Goal: Transaction & Acquisition: Download file/media

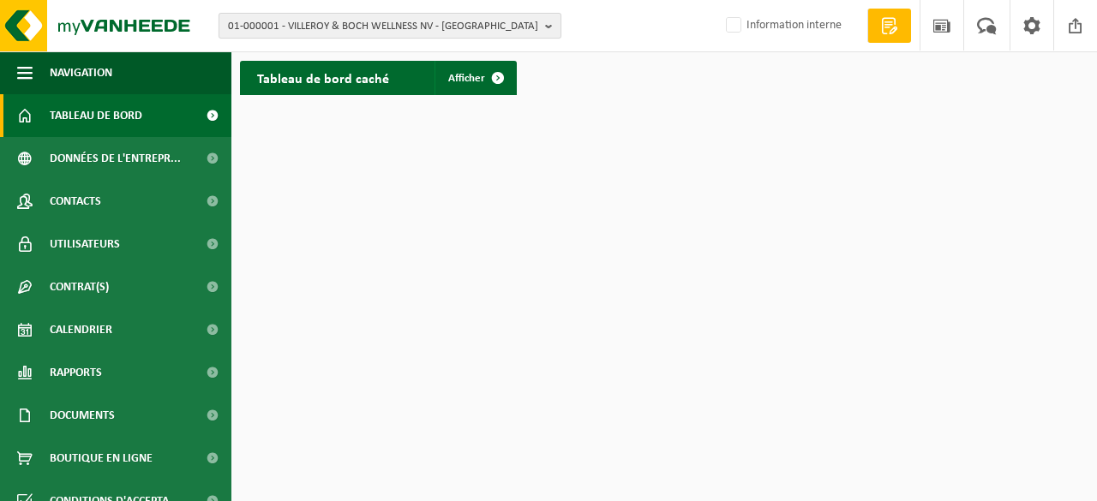
click at [273, 25] on span "01-000001 - VILLEROY & BOCH WELLNESS NV - [GEOGRAPHIC_DATA]" at bounding box center [383, 27] width 310 height 26
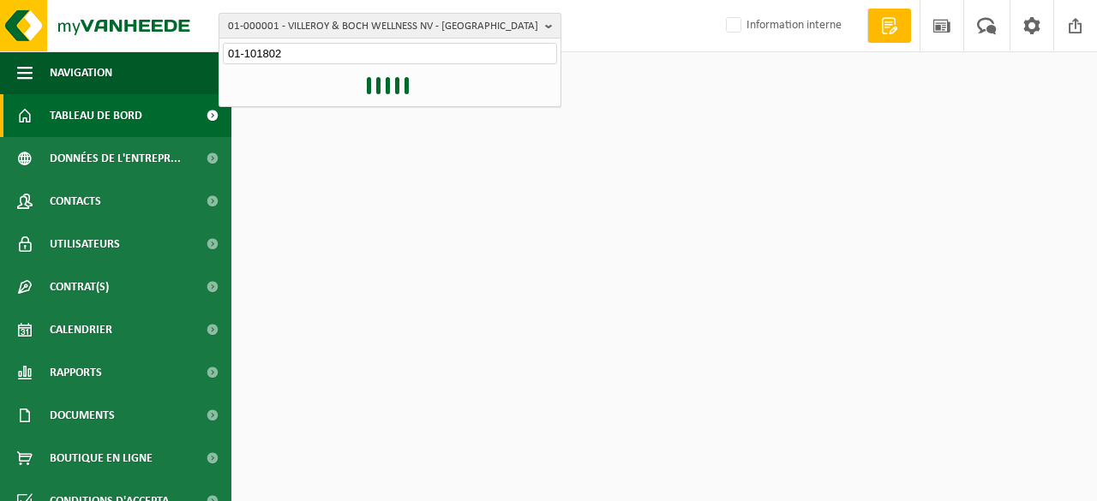
type input "01-101802"
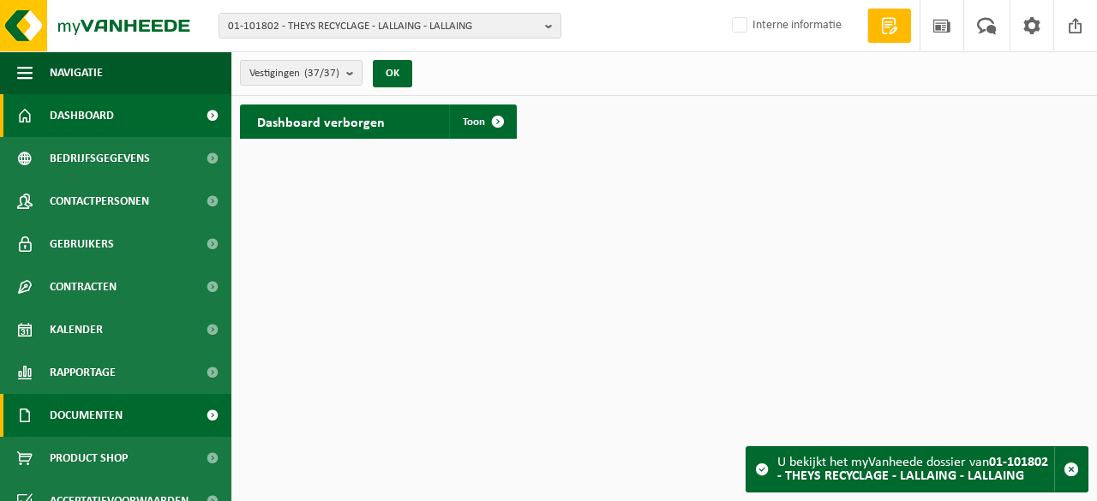
click at [108, 412] on span "Documenten" at bounding box center [86, 415] width 73 height 43
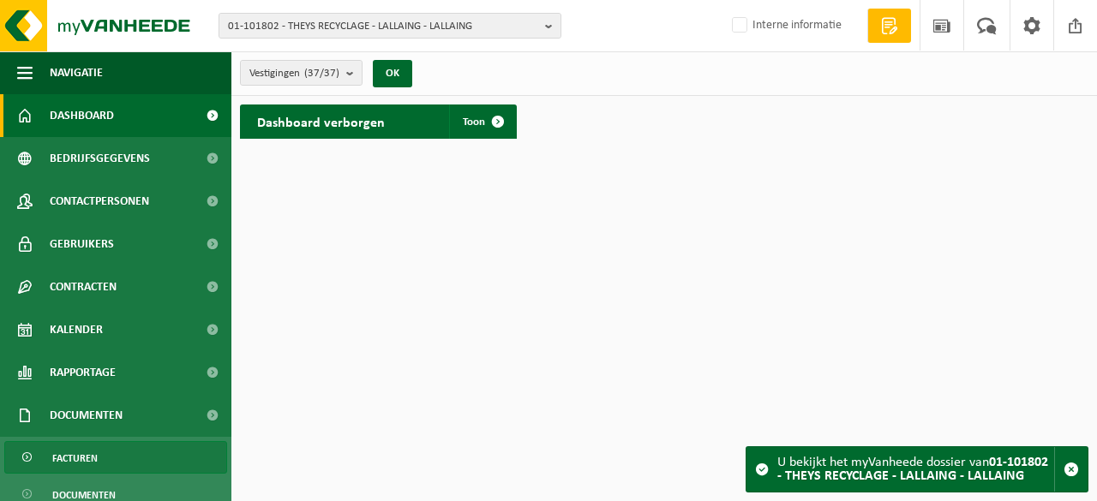
click at [96, 455] on span "Facturen" at bounding box center [74, 458] width 45 height 33
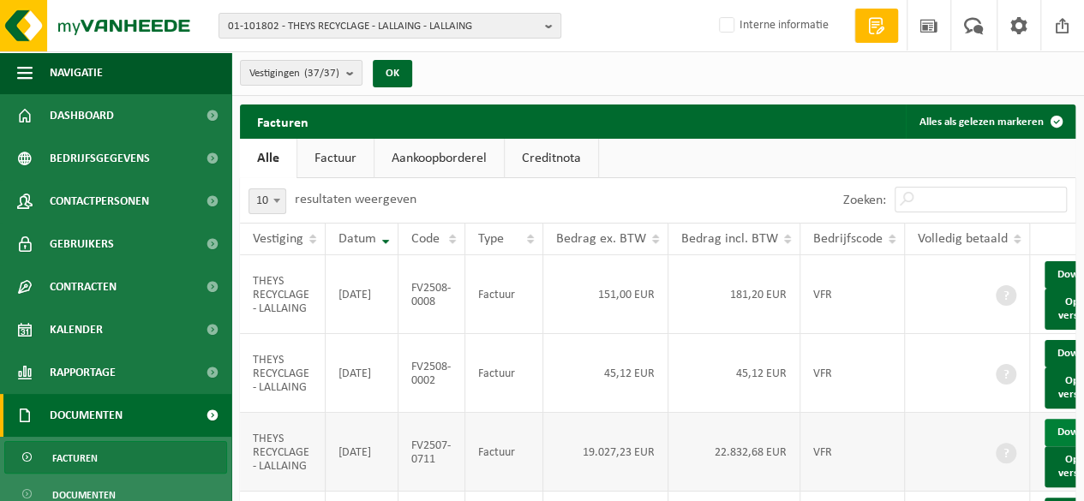
click at [1052, 447] on link "Download" at bounding box center [1087, 432] width 84 height 27
